Goal: Information Seeking & Learning: Learn about a topic

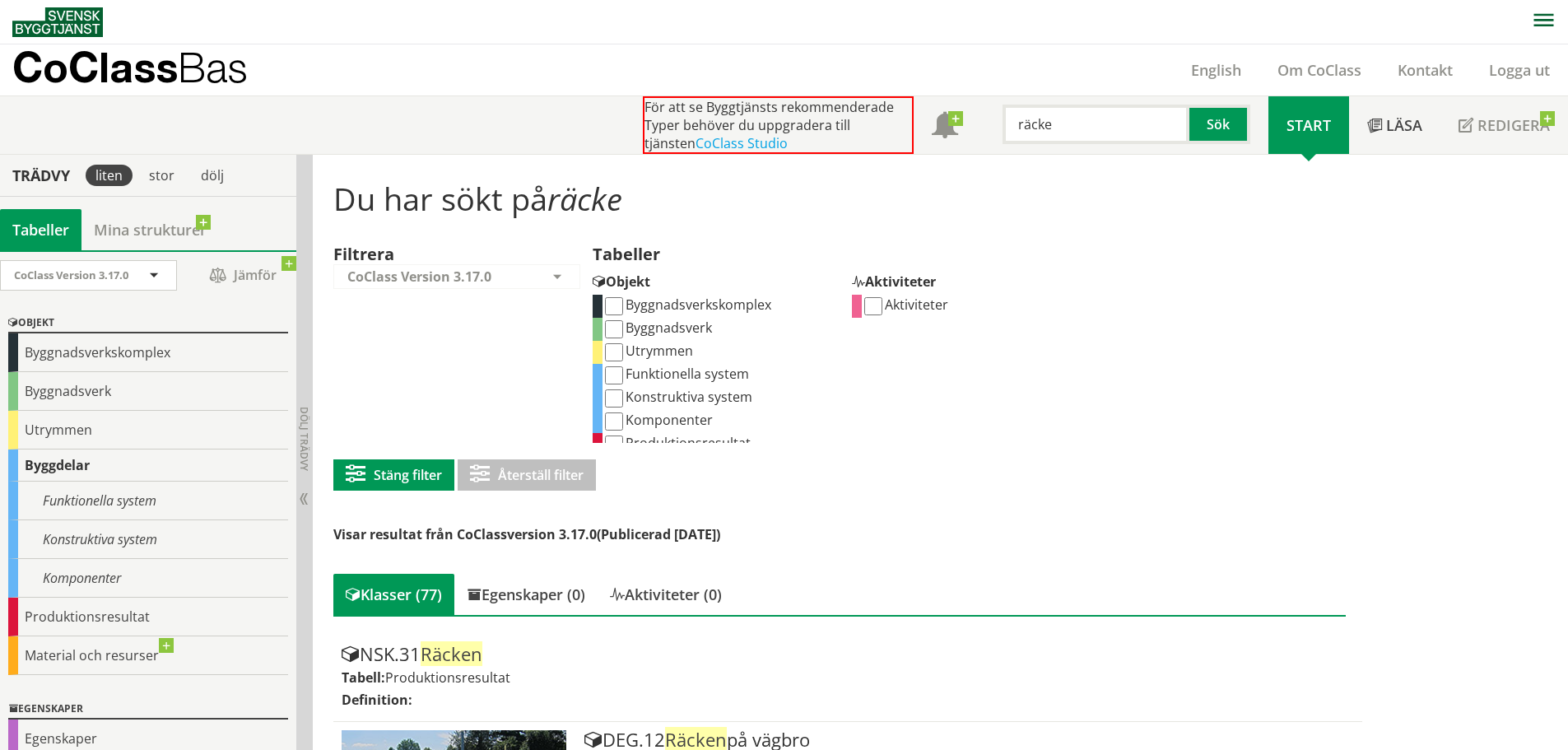
click at [634, 373] on label "Funktionella system" at bounding box center [676, 374] width 147 height 18
click at [623, 373] on input "Funktionella system" at bounding box center [614, 375] width 18 height 18
checkbox input "true"
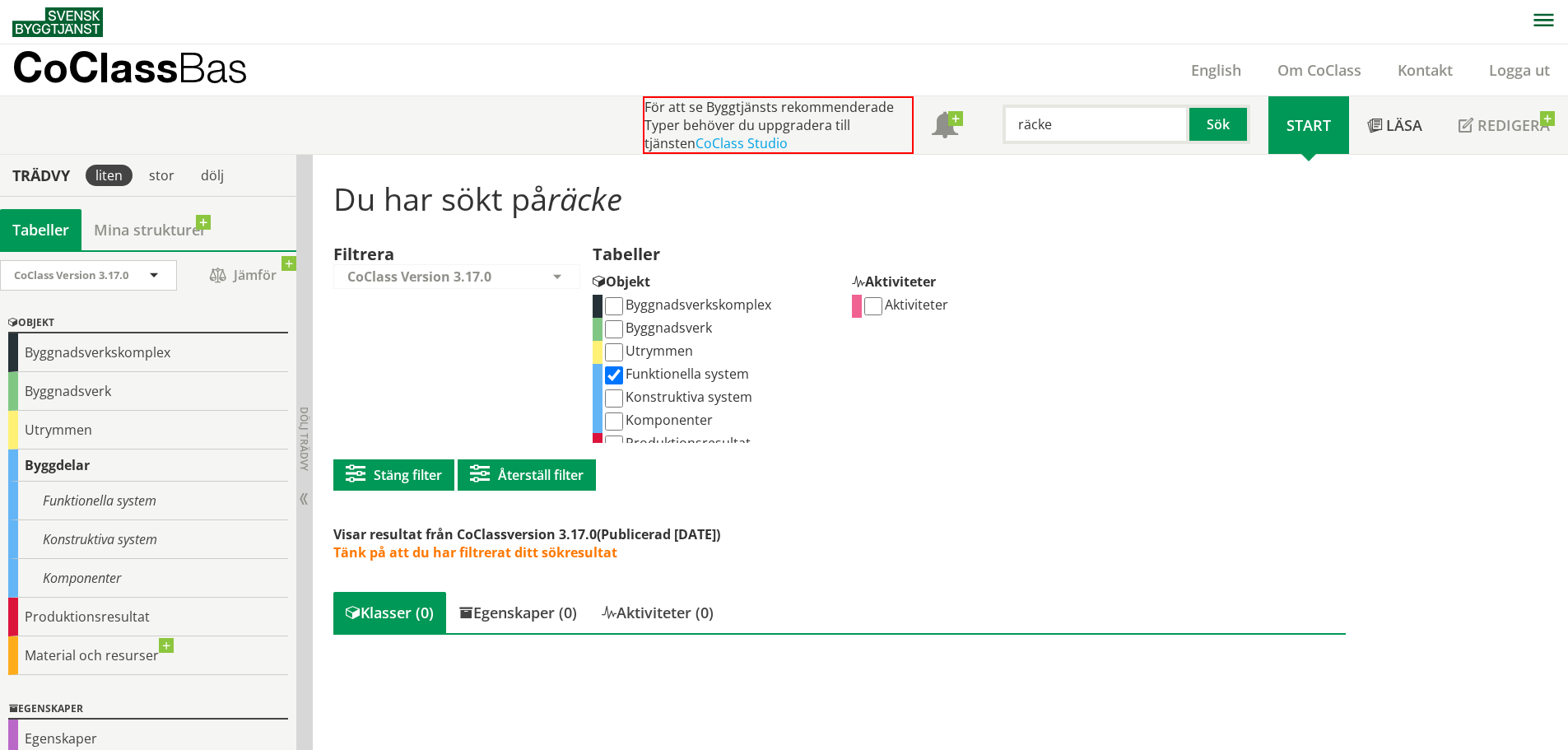
scroll to position [1, 0]
click at [615, 397] on input "Konstruktiva system" at bounding box center [614, 397] width 18 height 18
checkbox input "true"
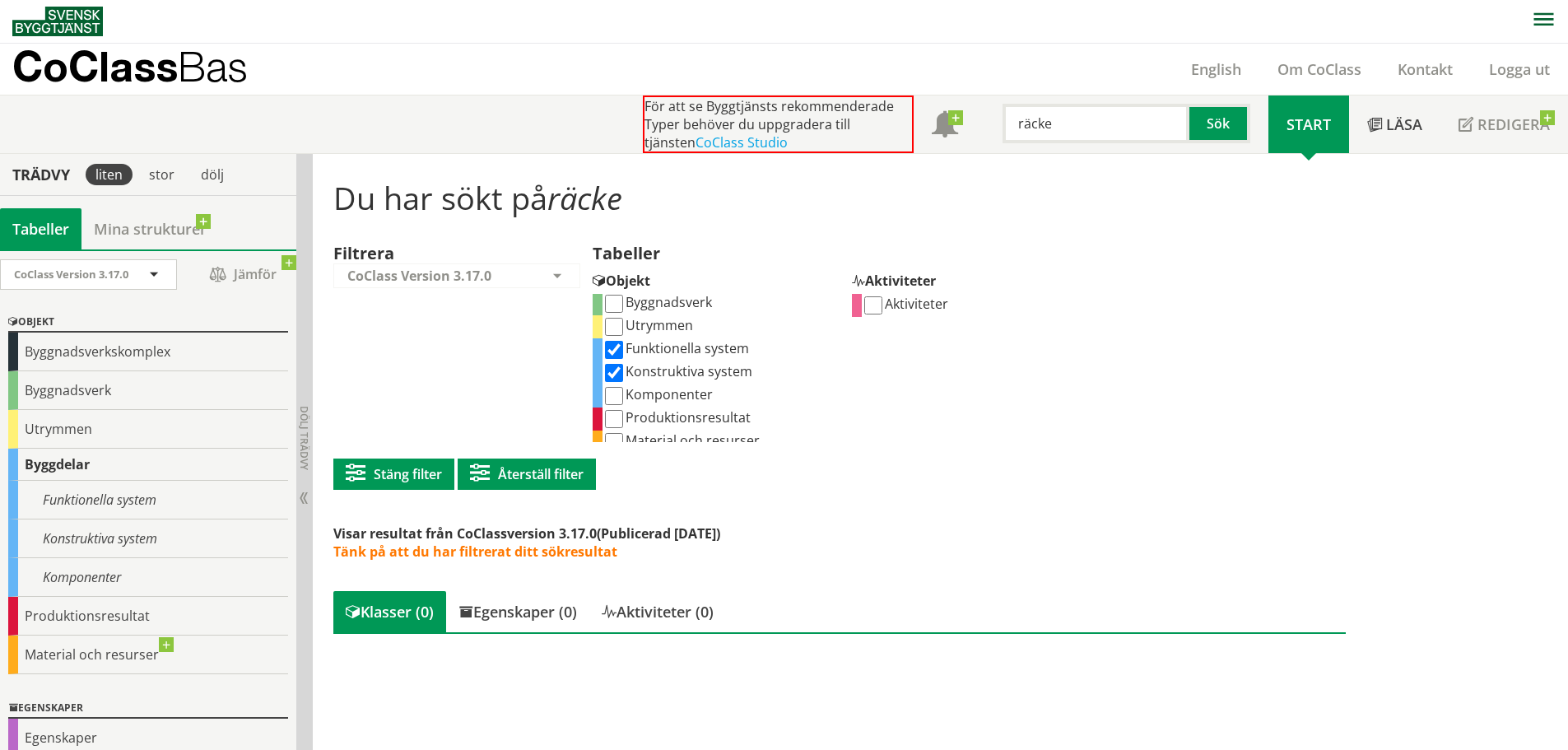
scroll to position [37, 0]
click at [617, 379] on input "Komponenter" at bounding box center [614, 384] width 18 height 18
checkbox input "true"
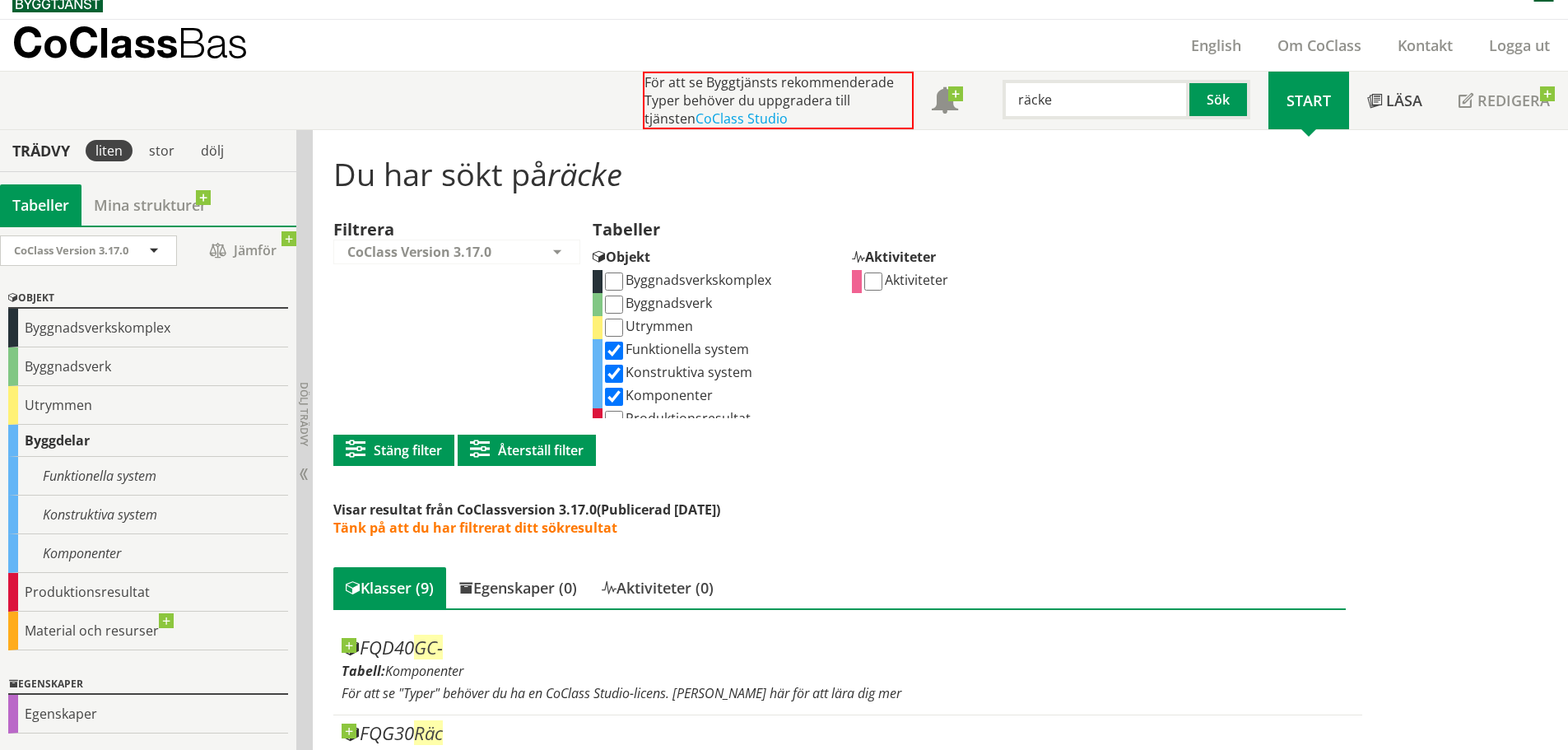
scroll to position [37, 0]
click at [617, 379] on input "Produktionsresultat" at bounding box center [614, 383] width 18 height 18
checkbox input "true"
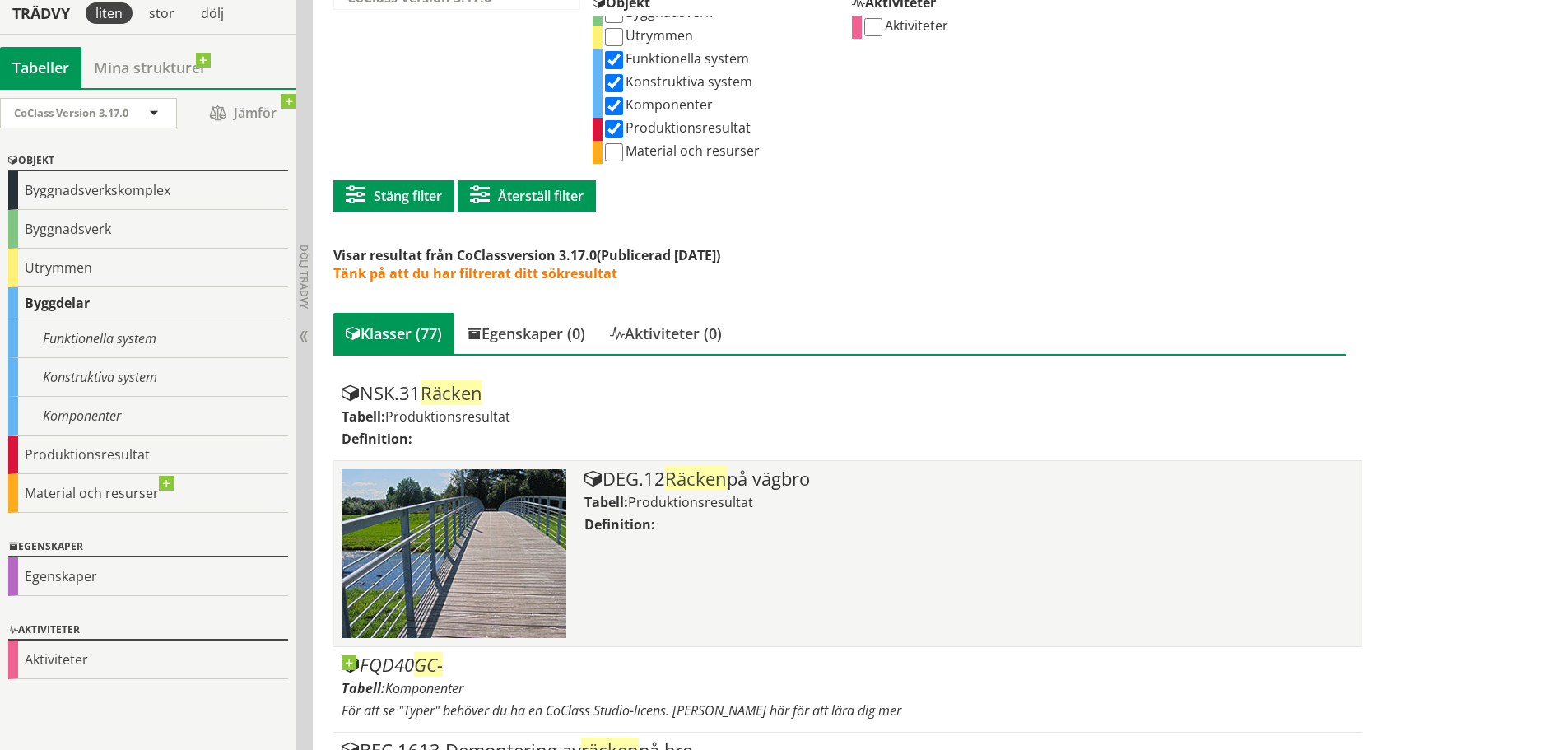
scroll to position [271, 0]
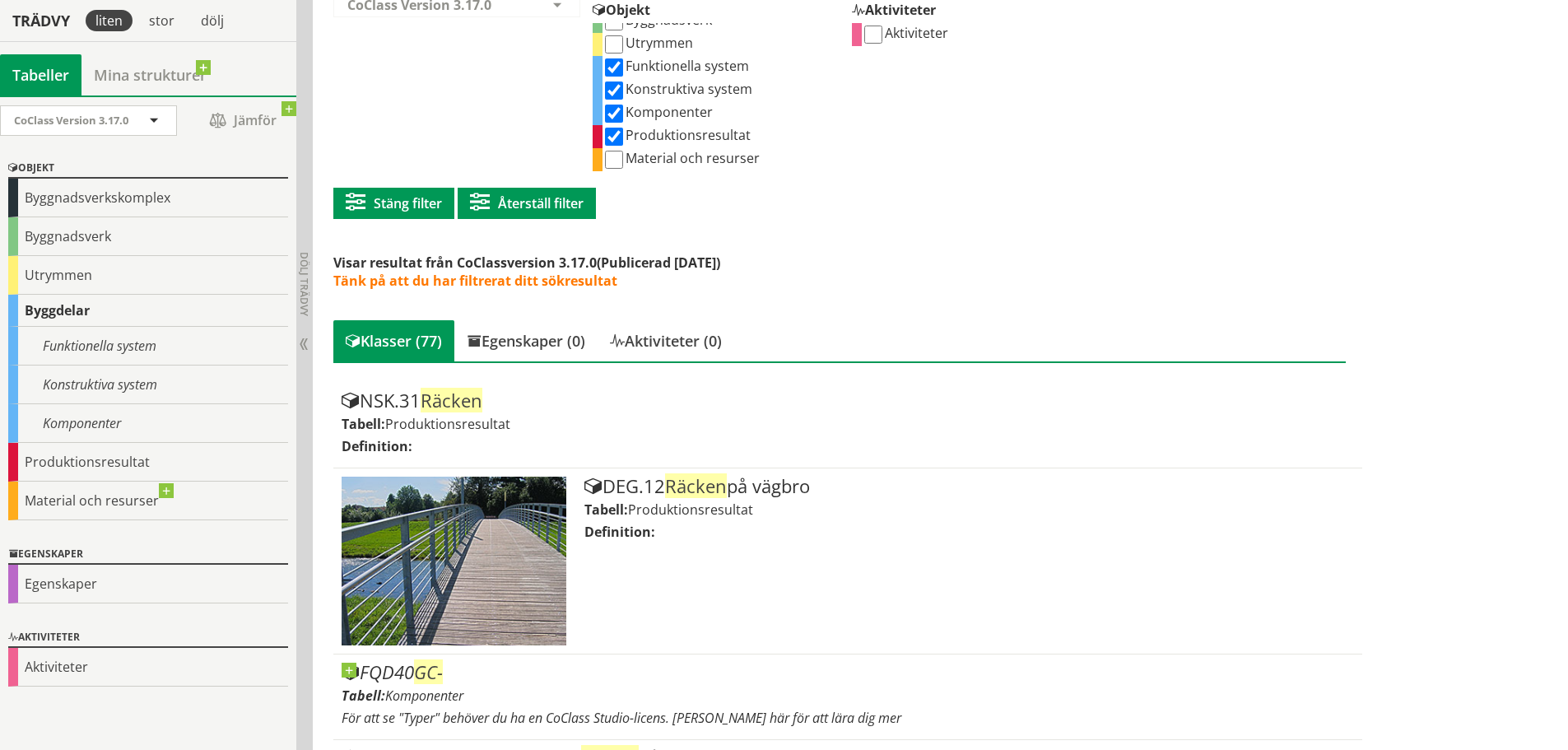
click at [612, 137] on input "Produktionsresultat" at bounding box center [614, 137] width 18 height 18
checkbox input "false"
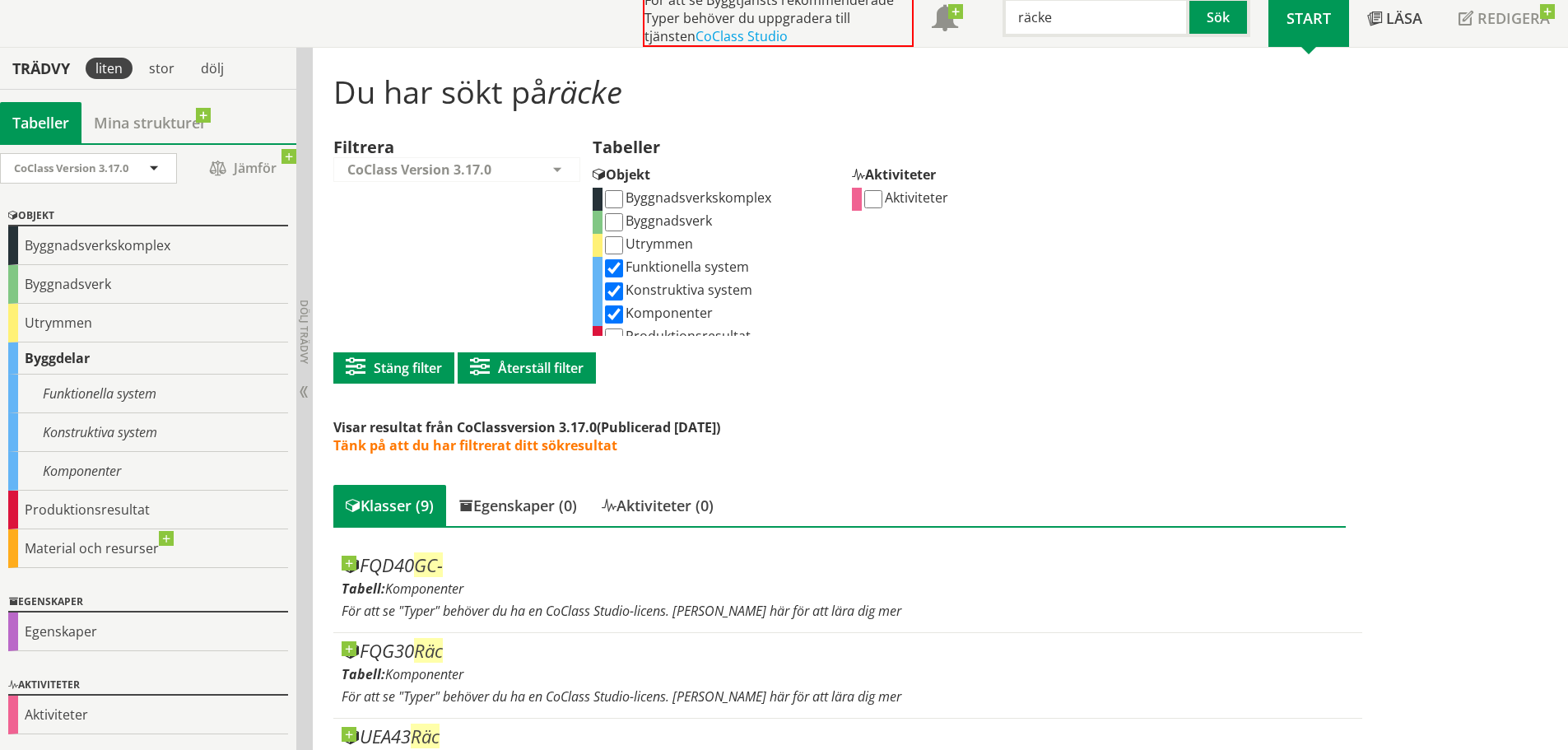
scroll to position [37, 0]
click at [613, 302] on input "Produktionsresultat" at bounding box center [614, 301] width 18 height 18
checkbox input "true"
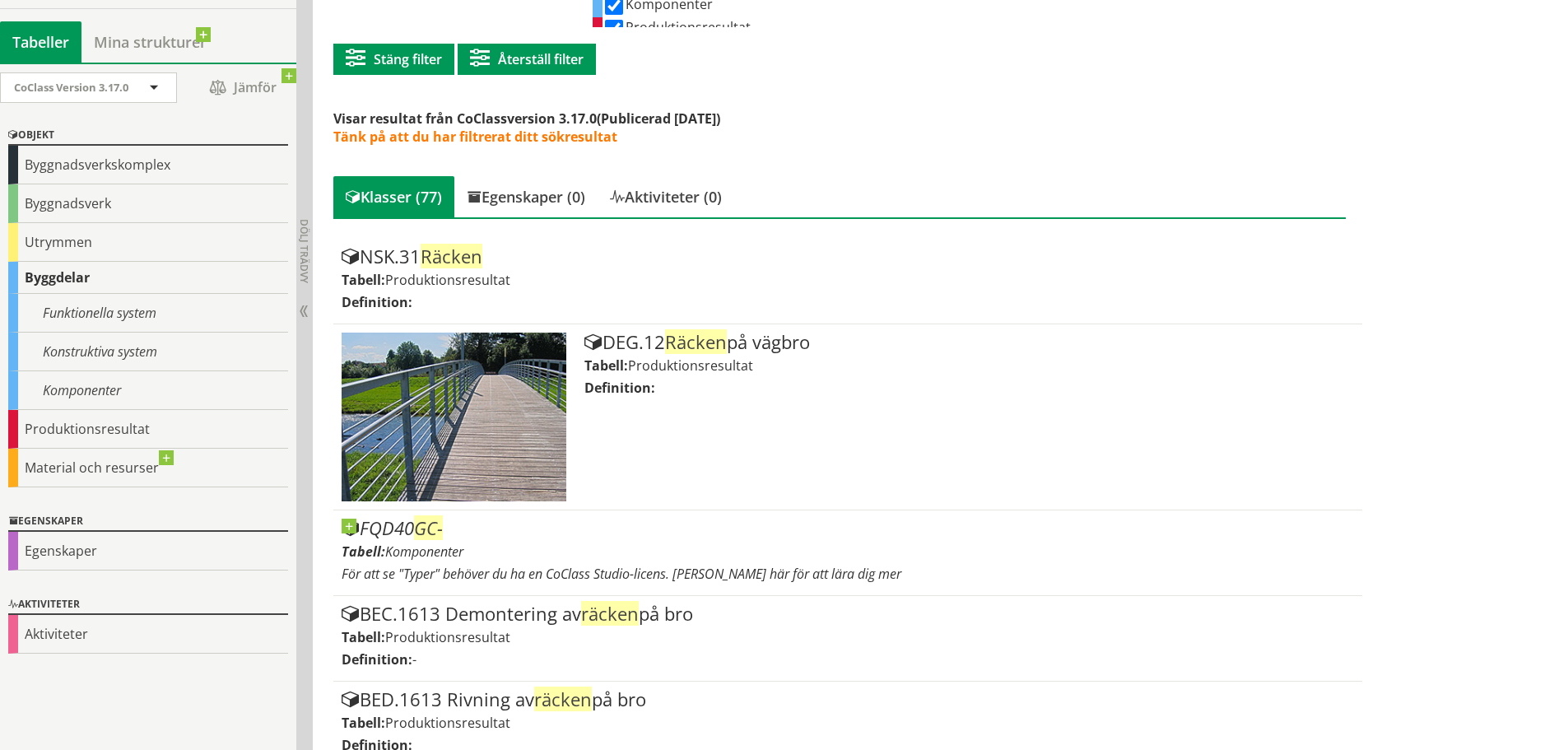
scroll to position [437, 0]
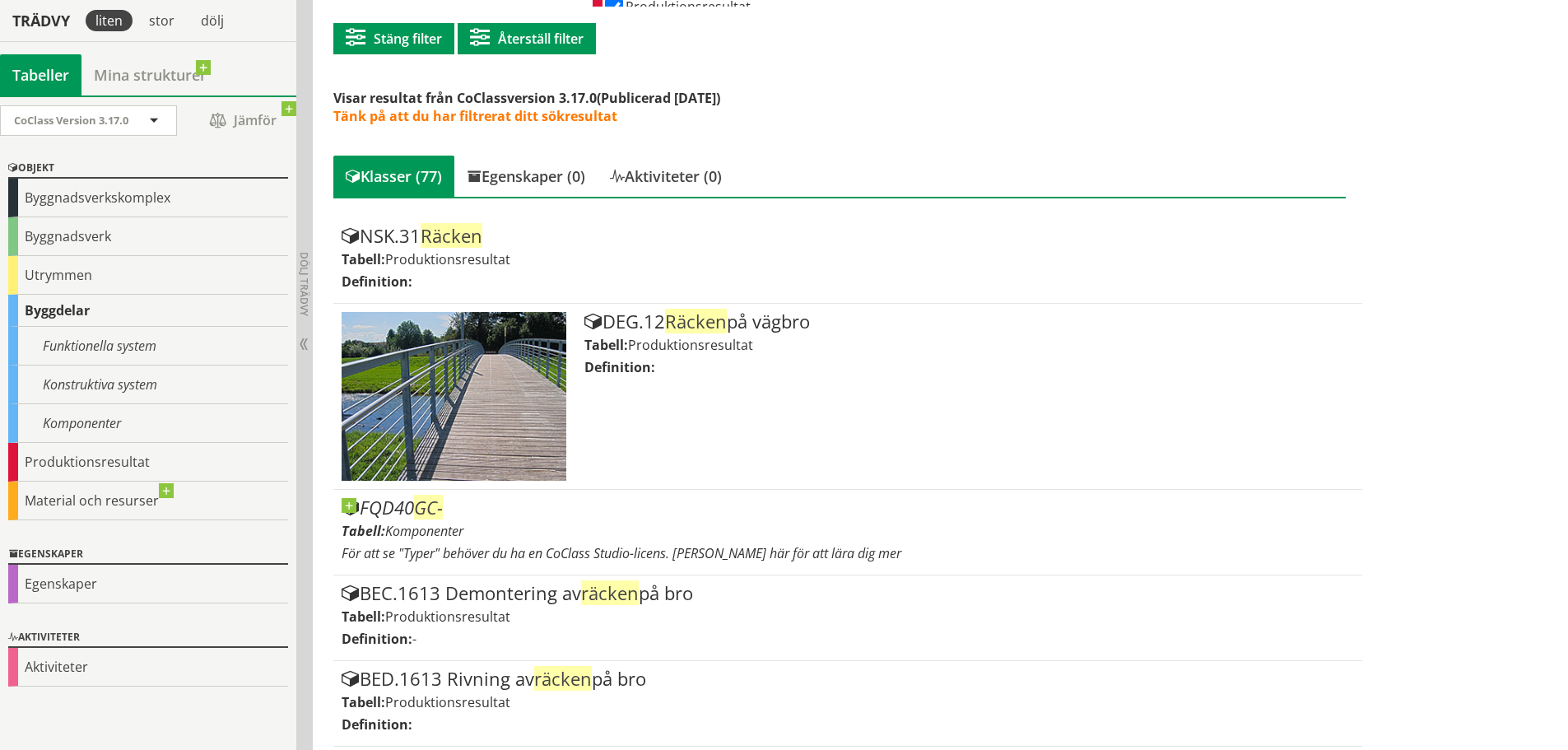
drag, startPoint x: 1029, startPoint y: 91, endPoint x: 1063, endPoint y: 129, distance: 51.0
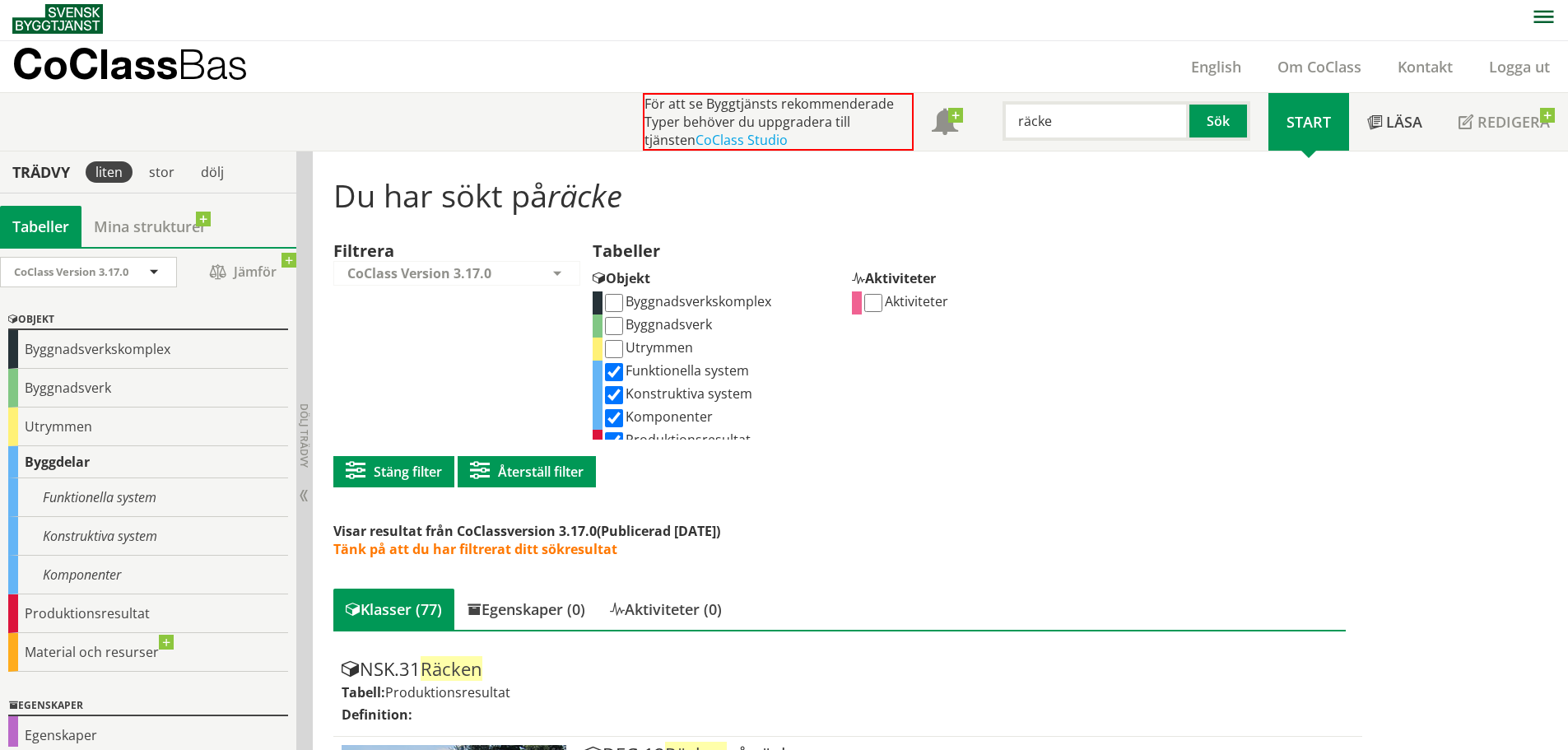
scroll to position [0, 0]
